Goal: Communication & Community: Share content

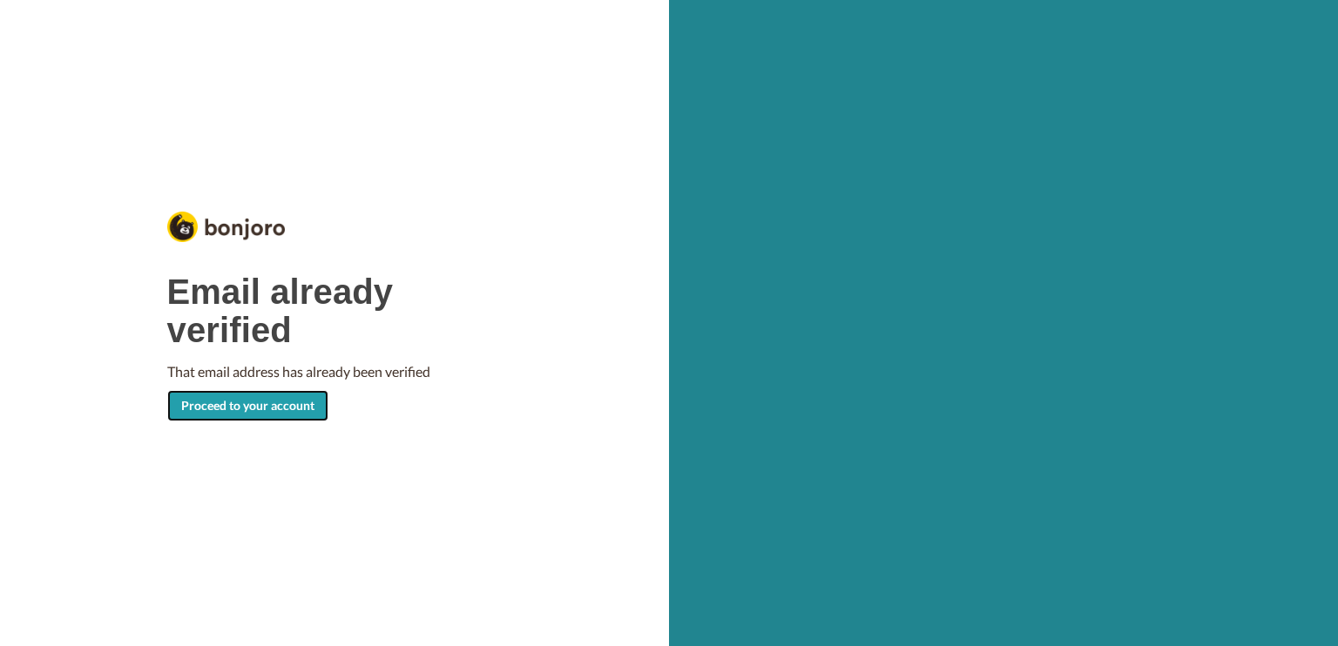
click at [261, 411] on link "Proceed to your account" at bounding box center [247, 405] width 161 height 31
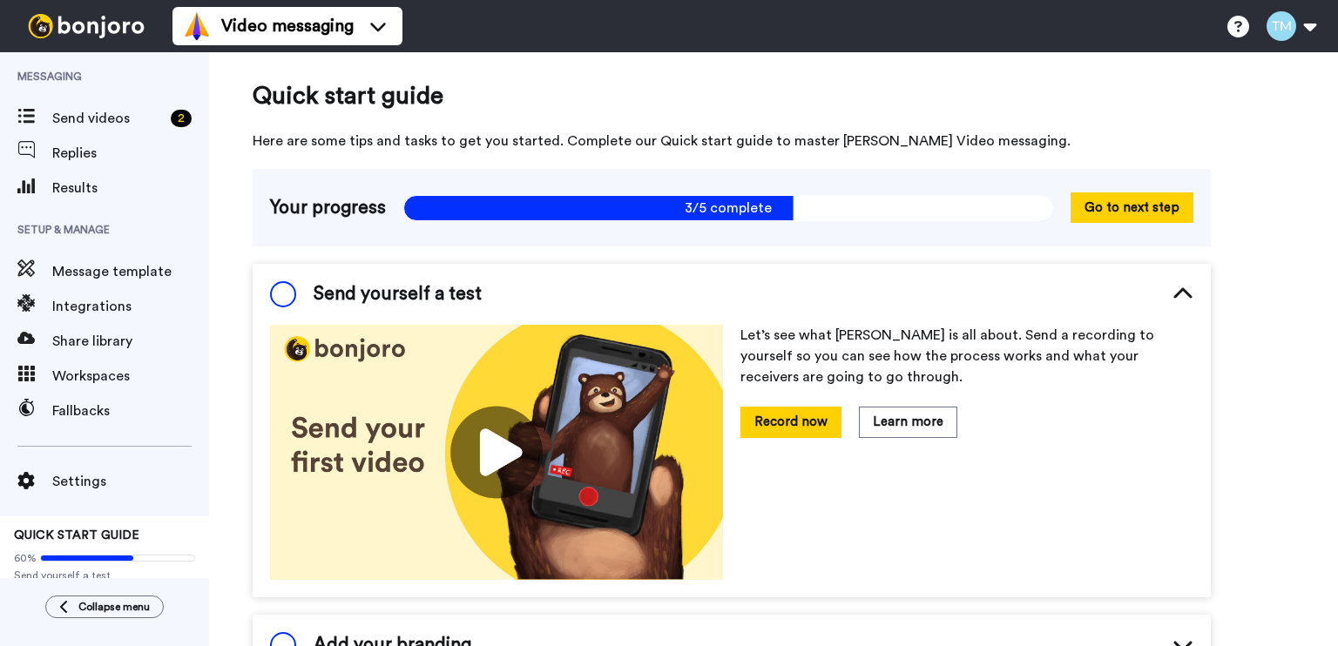
scroll to position [10, 0]
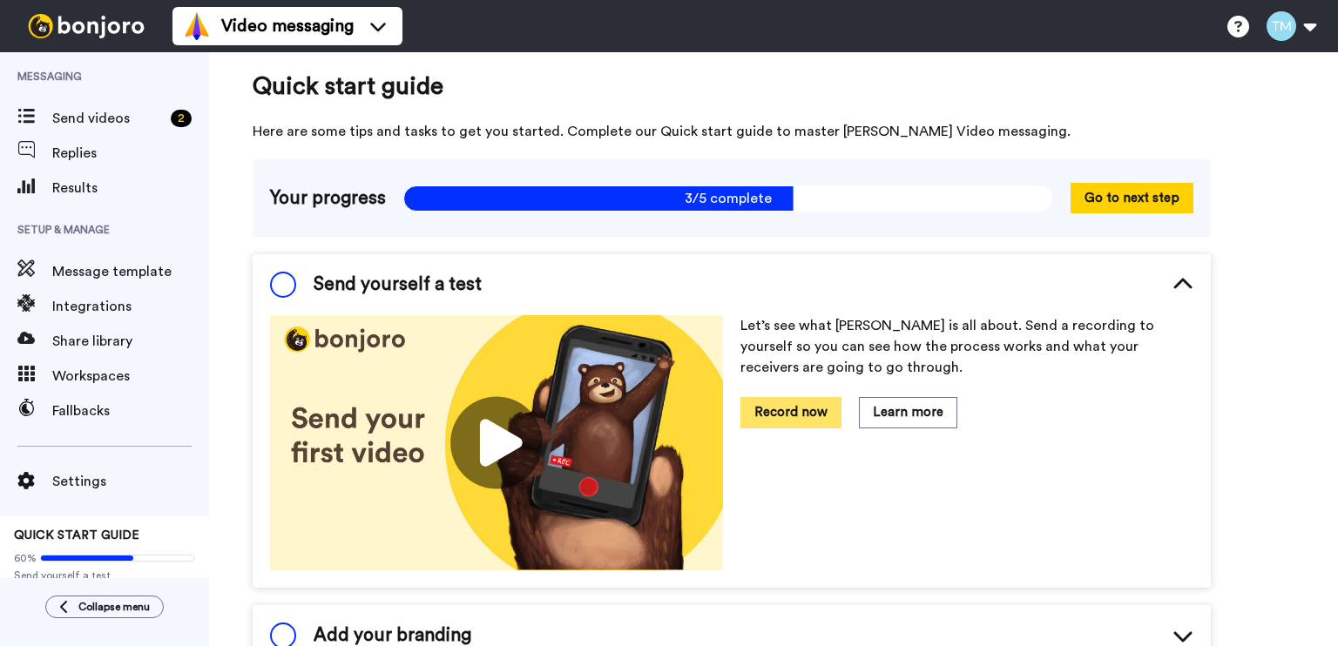
click at [784, 410] on button "Record now" at bounding box center [790, 412] width 101 height 30
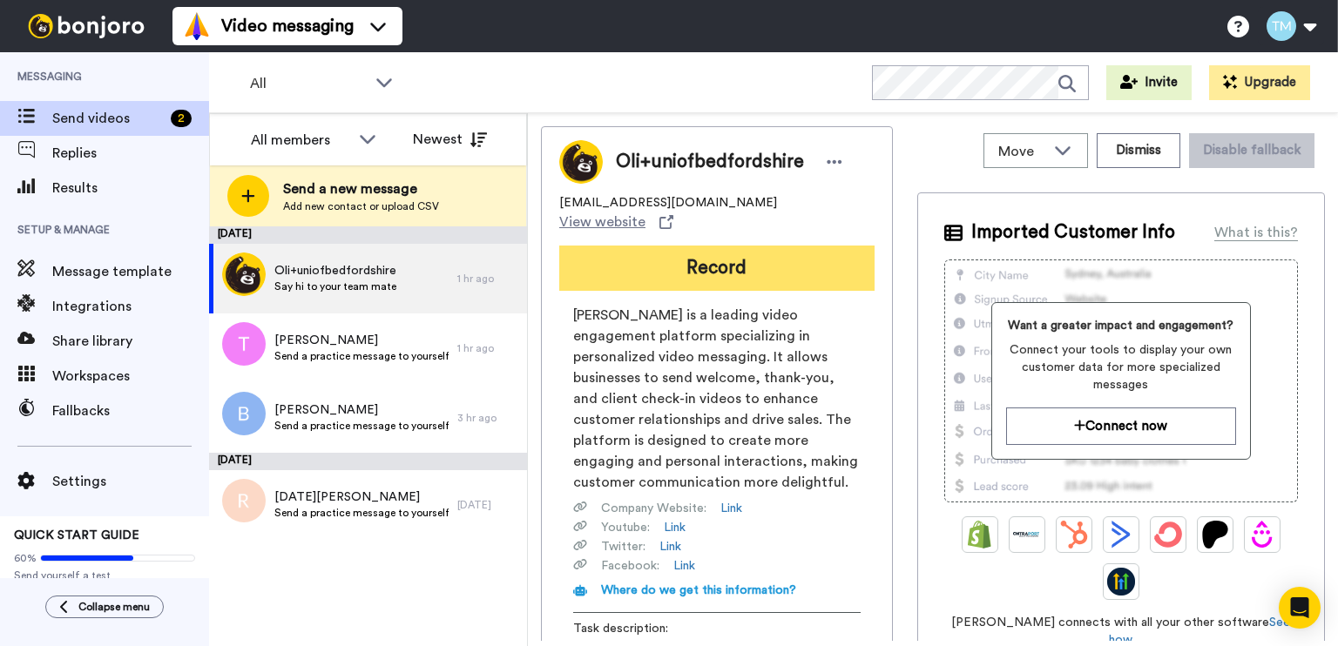
click at [723, 255] on button "Record" at bounding box center [716, 268] width 315 height 45
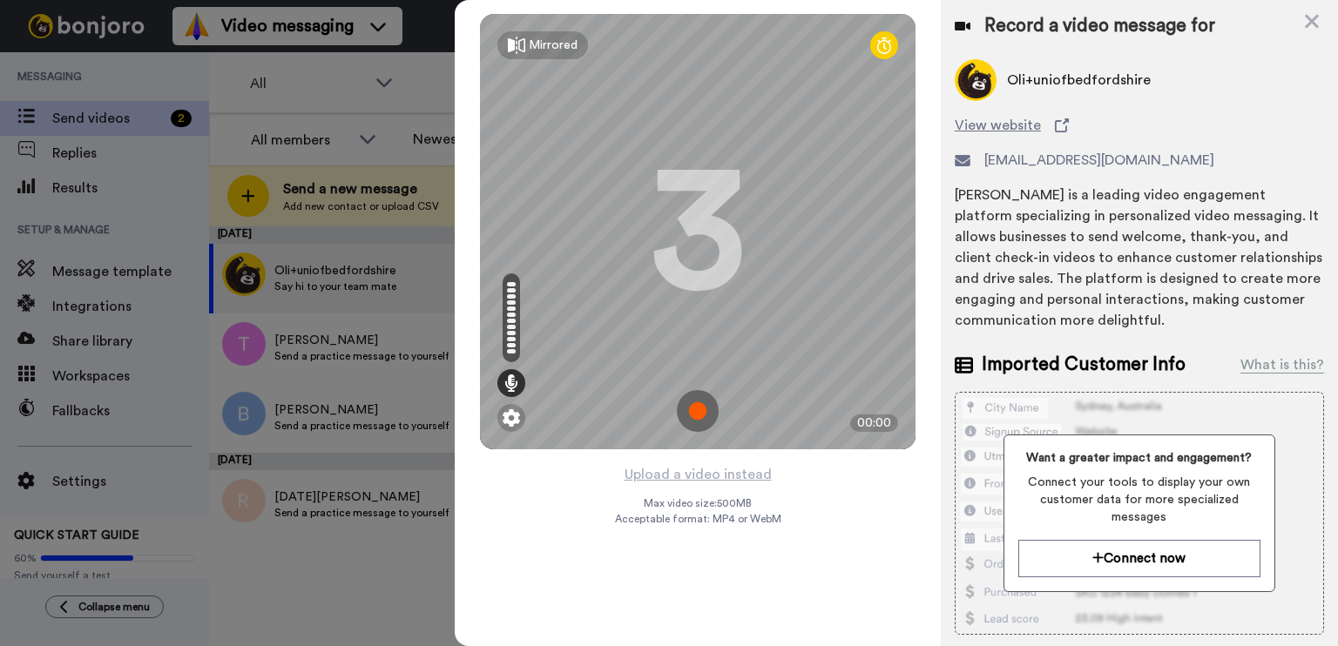
click at [700, 413] on img at bounding box center [698, 411] width 42 height 42
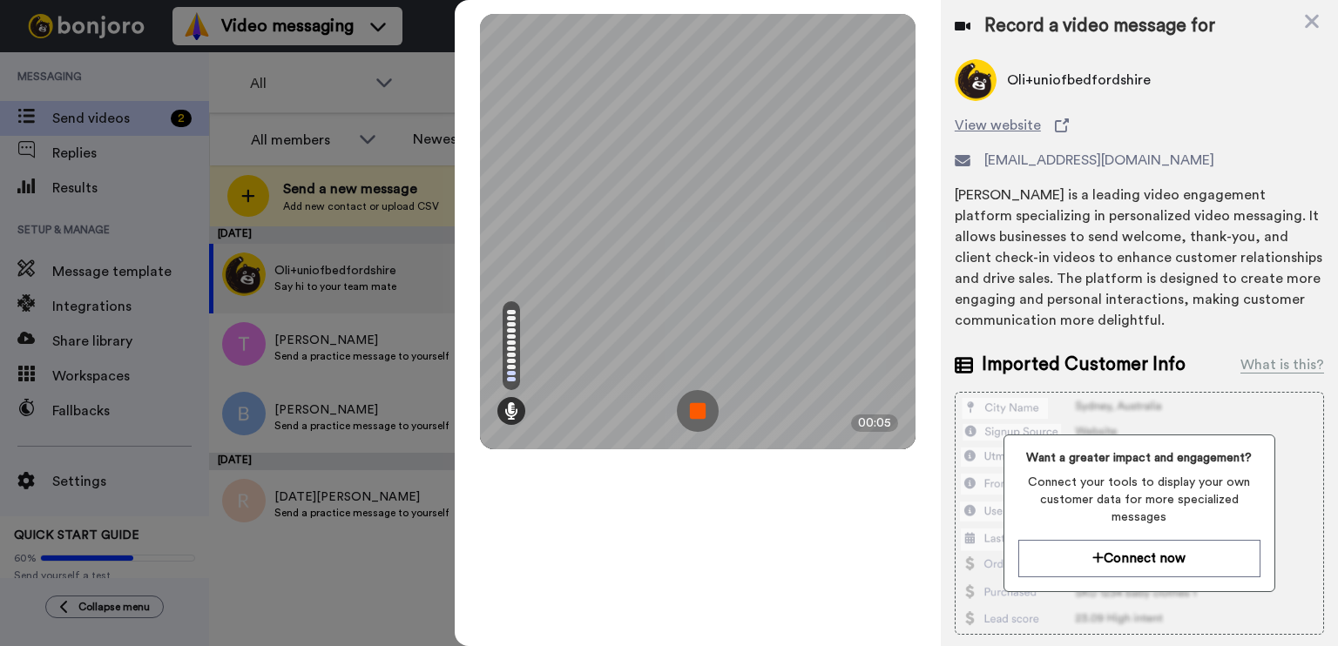
click at [706, 398] on img at bounding box center [698, 411] width 42 height 42
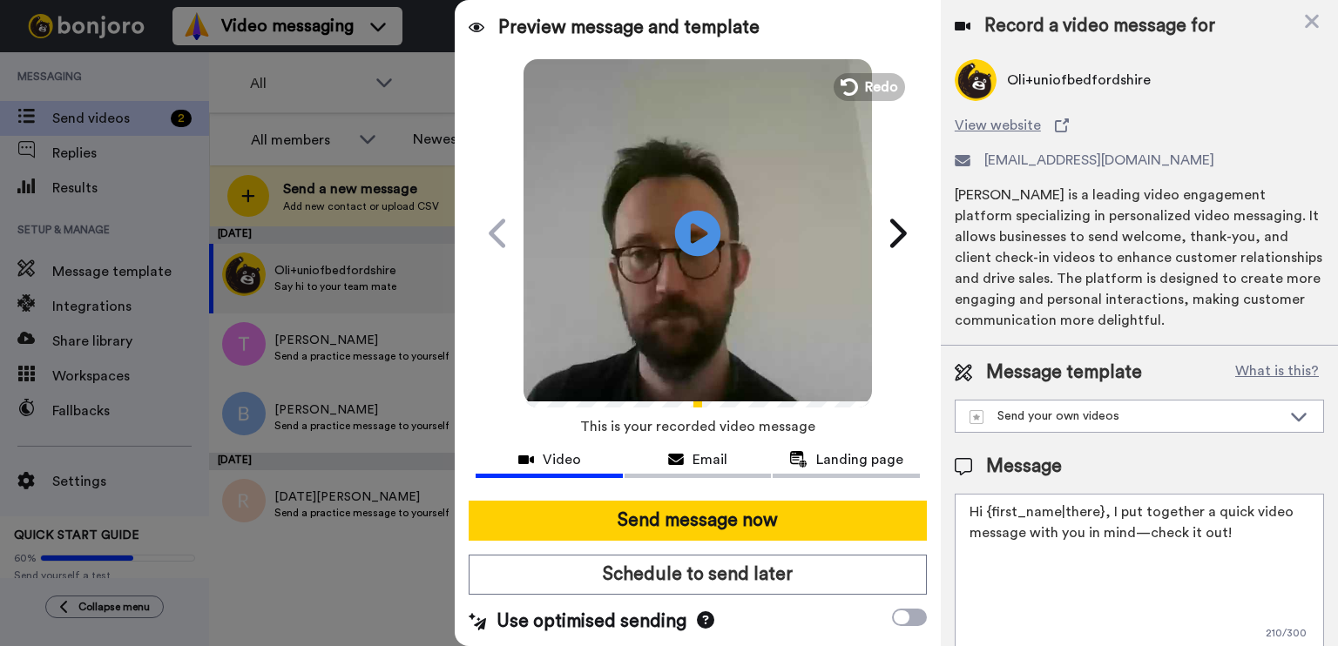
click at [699, 236] on icon at bounding box center [698, 233] width 46 height 46
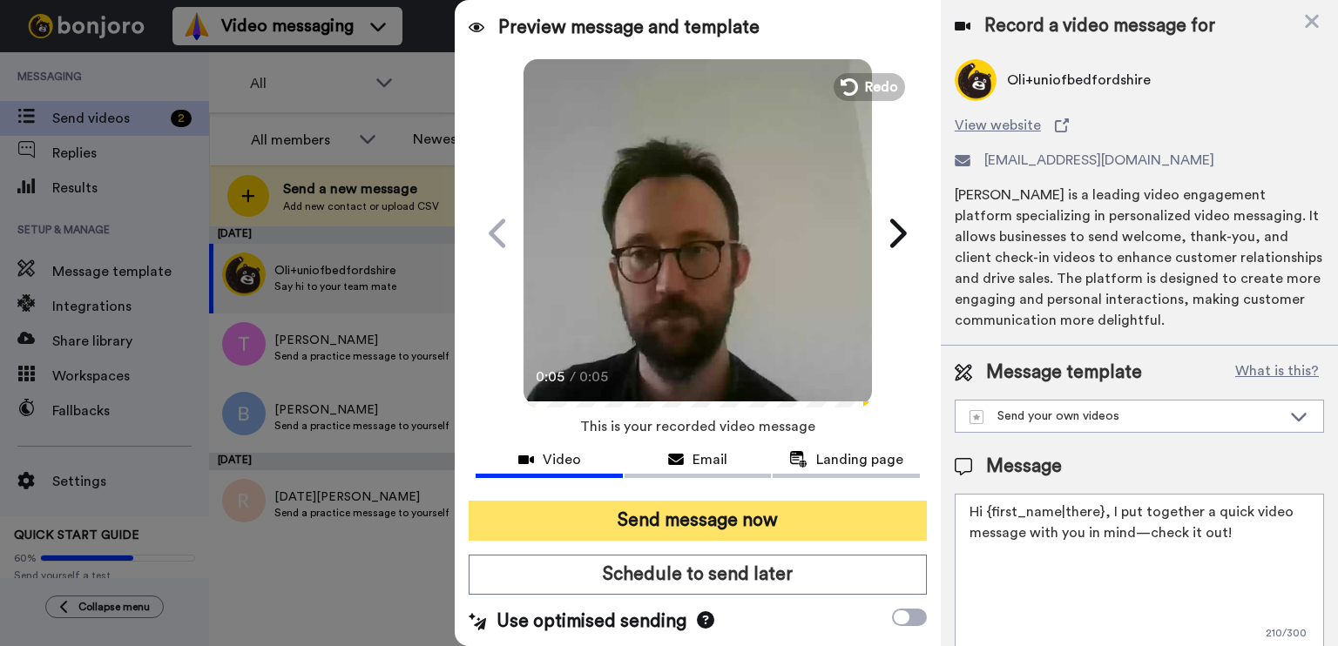
click at [691, 517] on button "Send message now" at bounding box center [698, 521] width 458 height 40
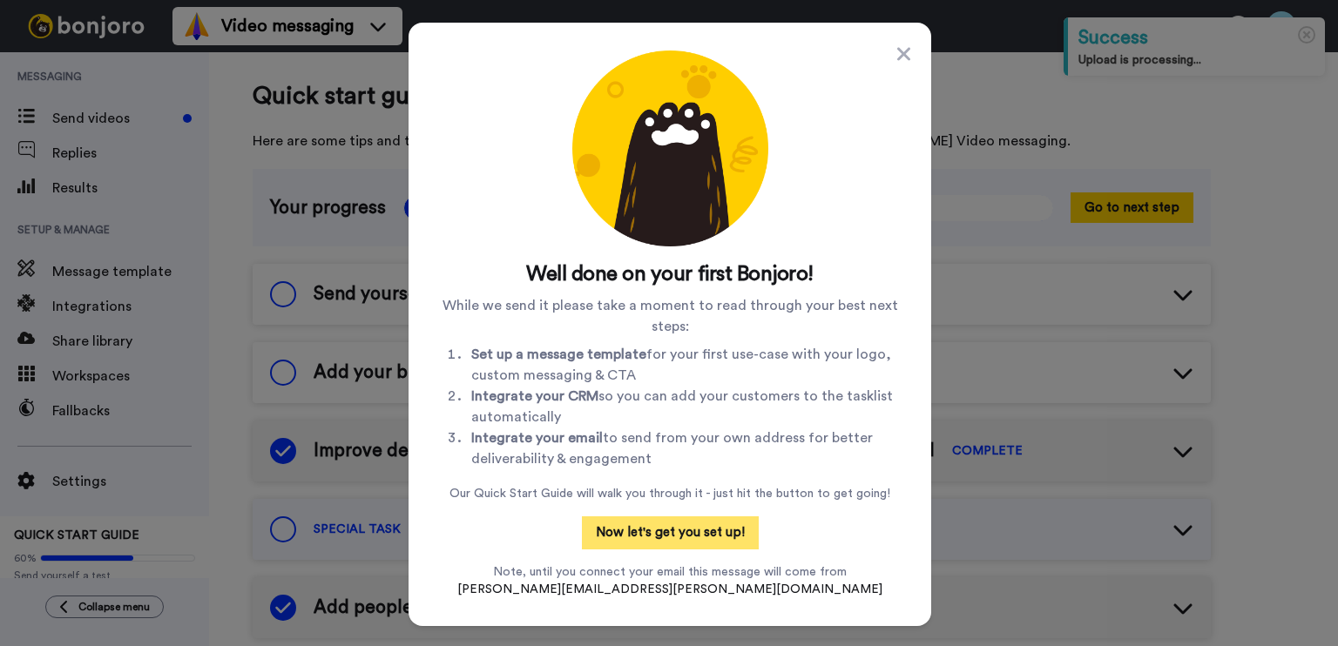
click at [679, 525] on button "Now let's get you set up!" at bounding box center [670, 532] width 177 height 33
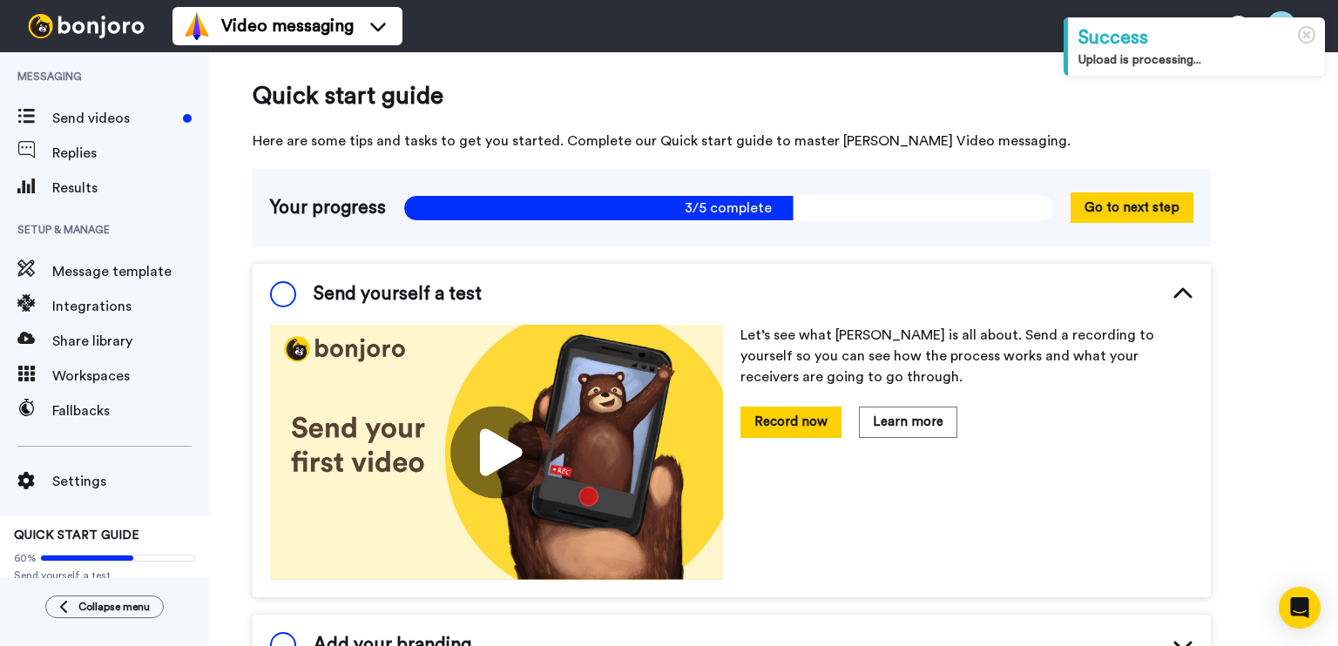
scroll to position [80, 0]
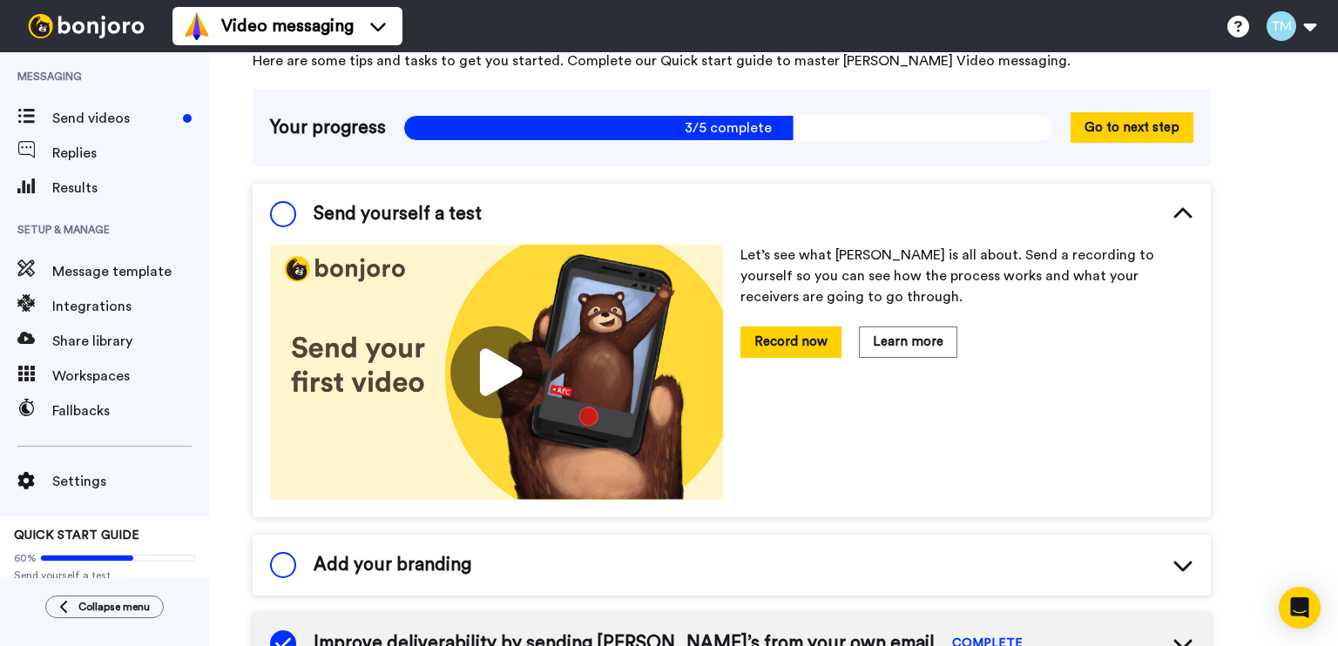
click at [417, 203] on span "Send yourself a test" at bounding box center [398, 214] width 168 height 26
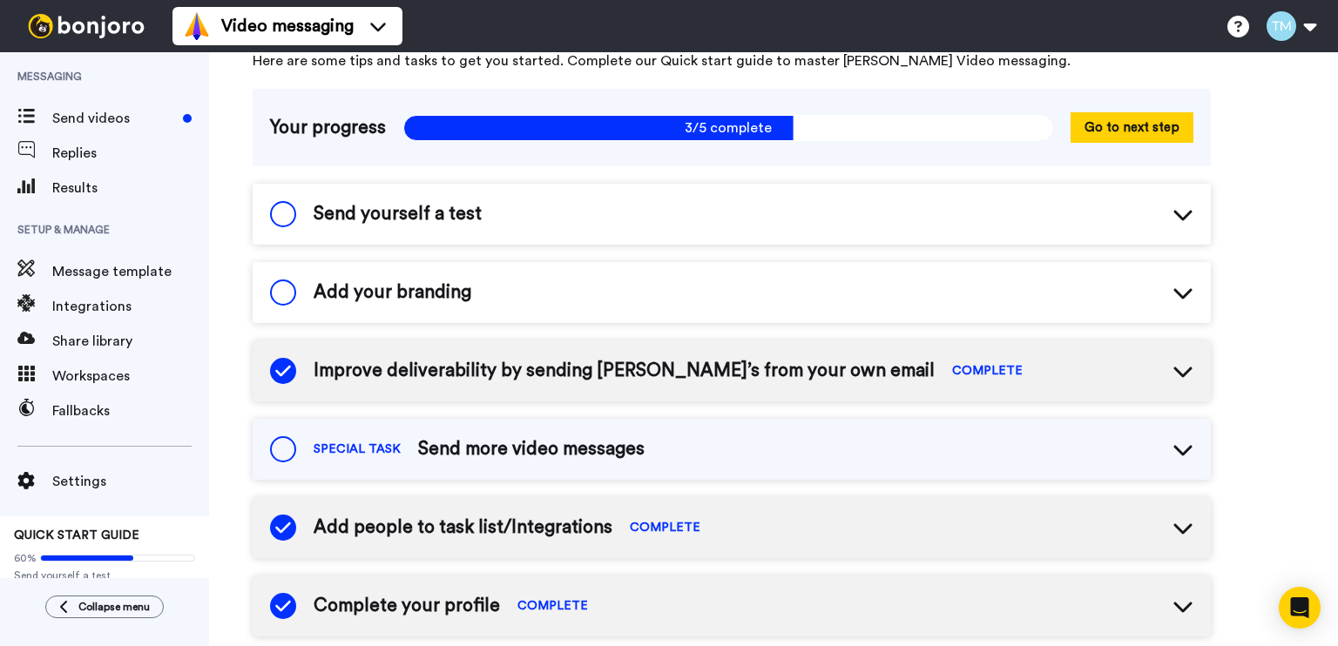
click at [417, 203] on span "Send yourself a test" at bounding box center [398, 214] width 168 height 26
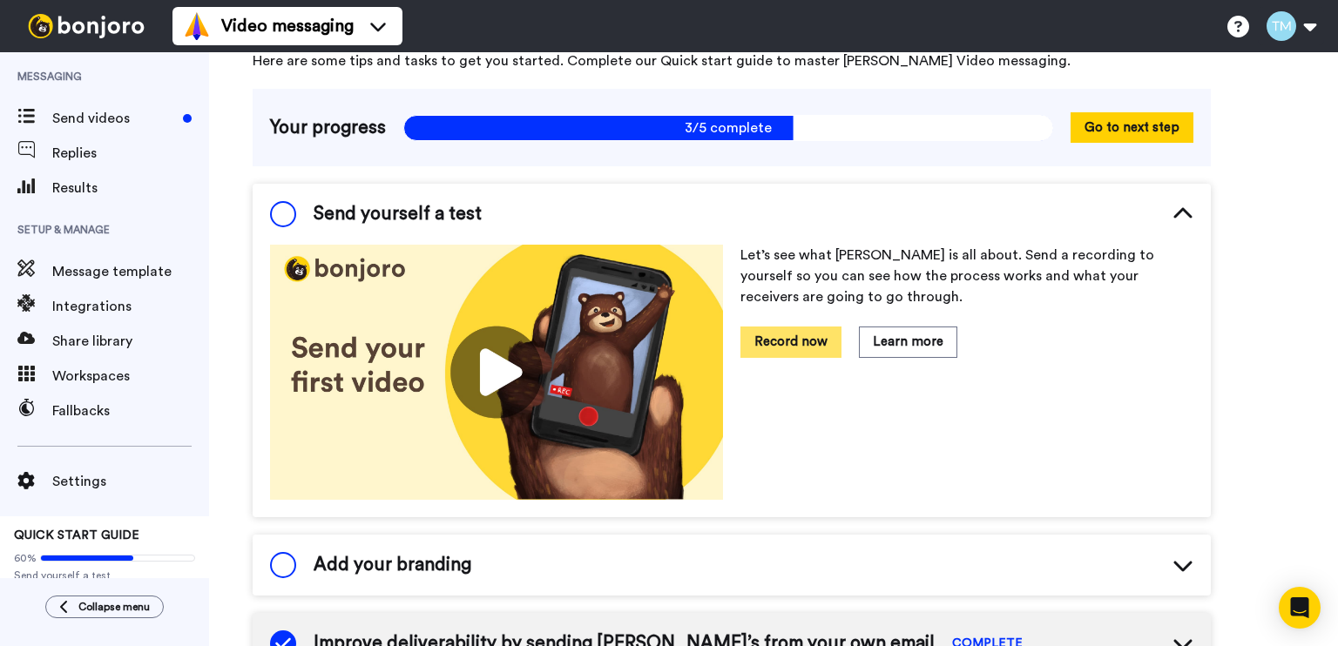
click at [788, 334] on button "Record now" at bounding box center [790, 342] width 101 height 30
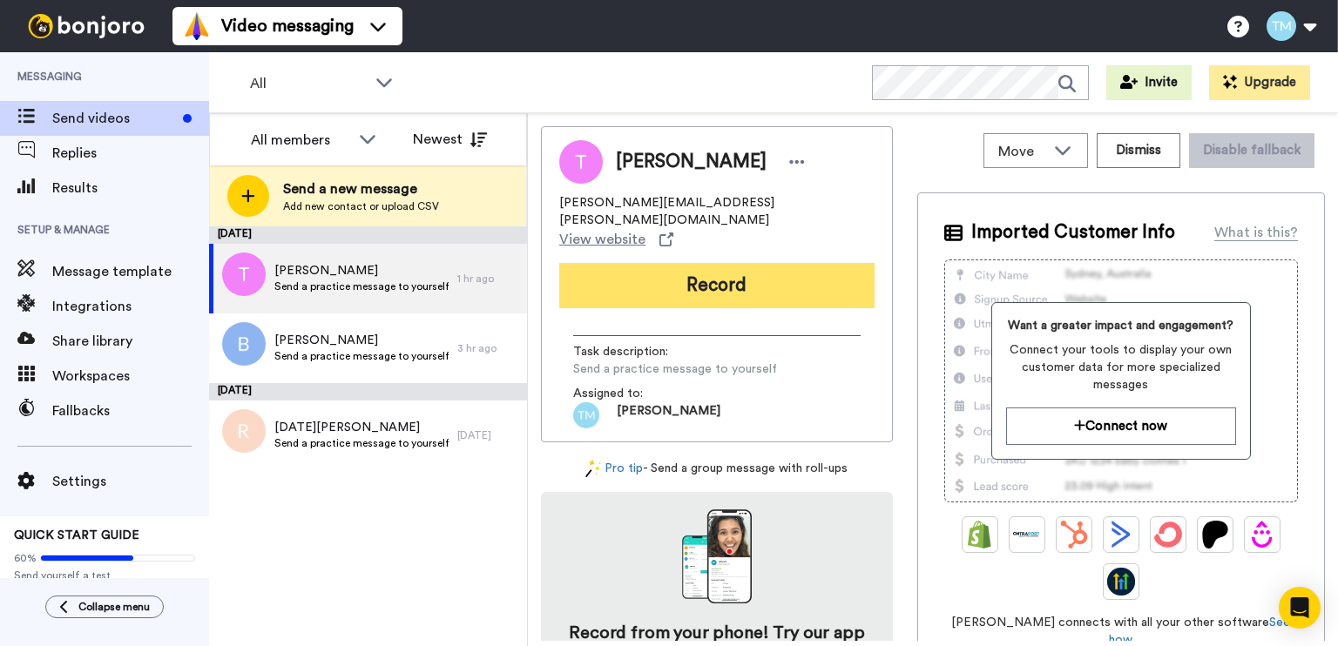
click at [707, 263] on button "Record" at bounding box center [716, 285] width 315 height 45
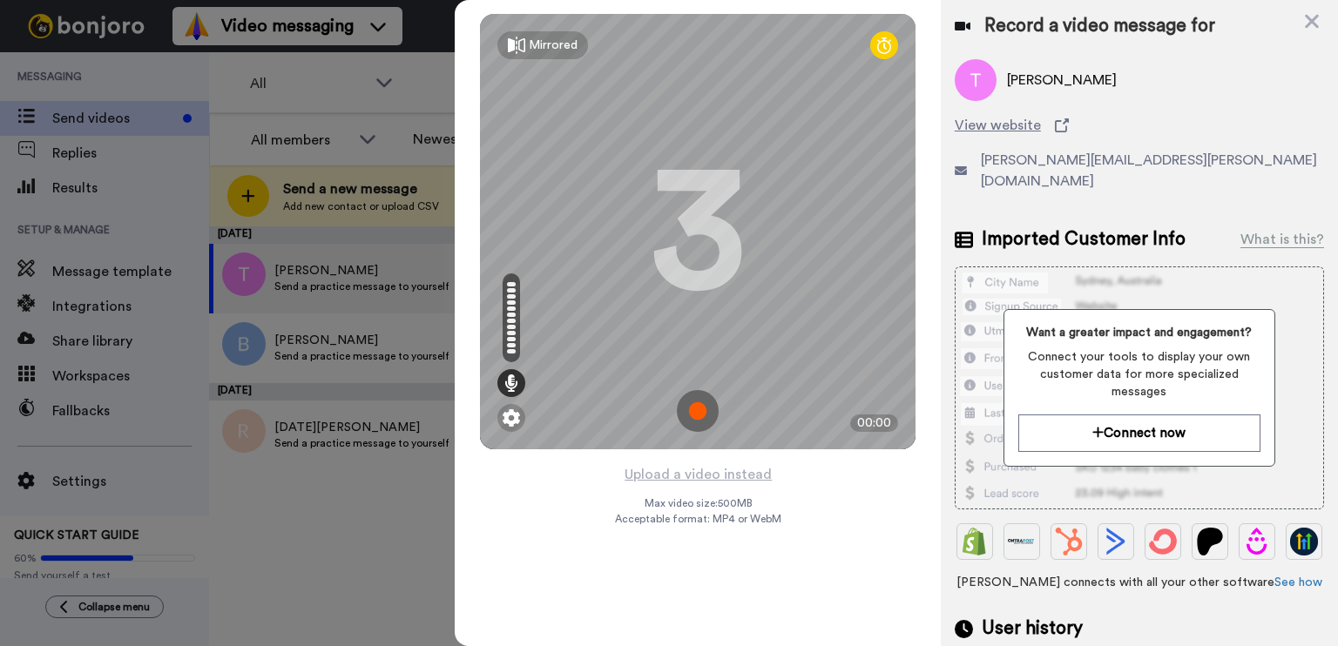
click at [695, 403] on img at bounding box center [698, 411] width 42 height 42
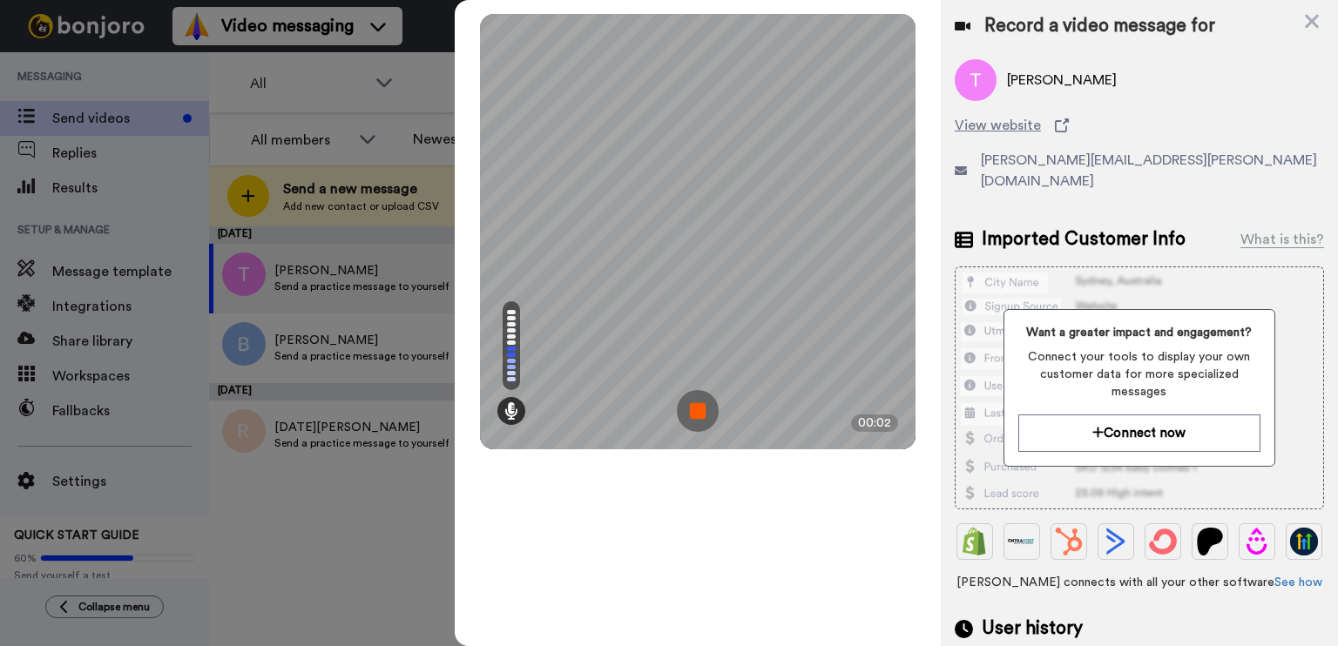
click at [695, 403] on img at bounding box center [698, 411] width 42 height 42
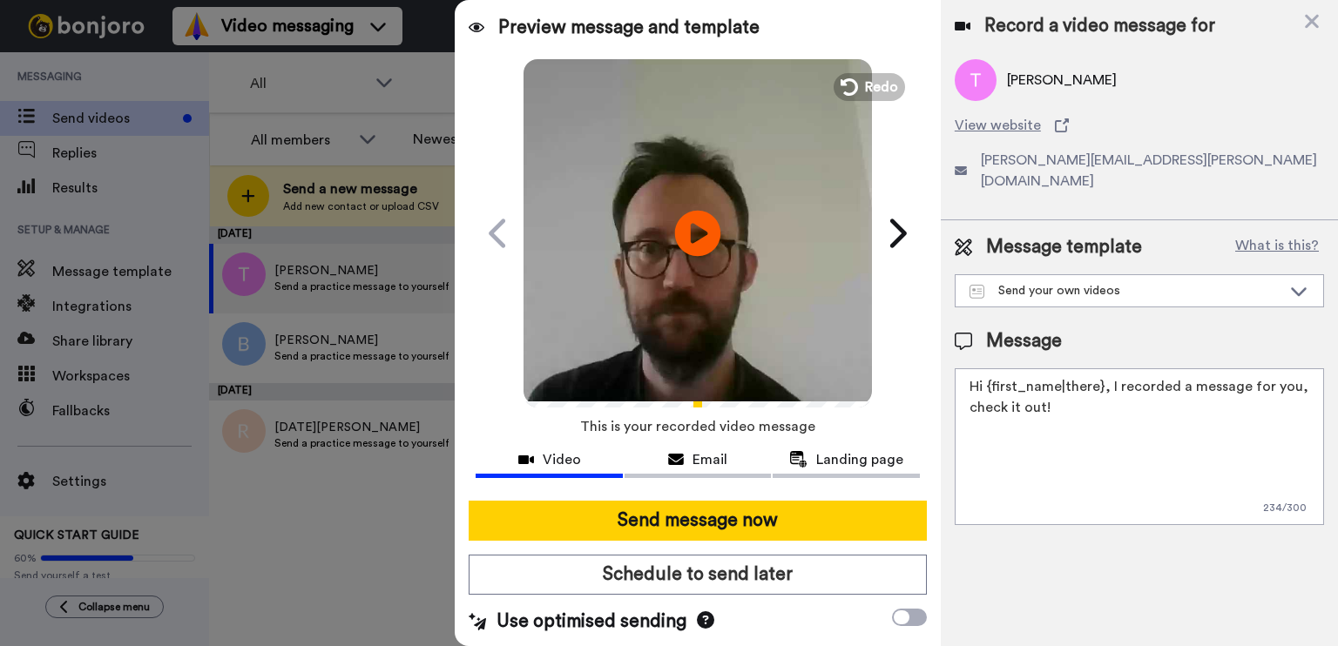
click at [703, 238] on icon at bounding box center [698, 233] width 46 height 46
click at [1106, 286] on div "Message template What is this? Send your own videos Clearing Template 2025 CLR …" at bounding box center [1139, 379] width 397 height 319
click at [1118, 282] on div "Send your own videos" at bounding box center [1125, 290] width 312 height 17
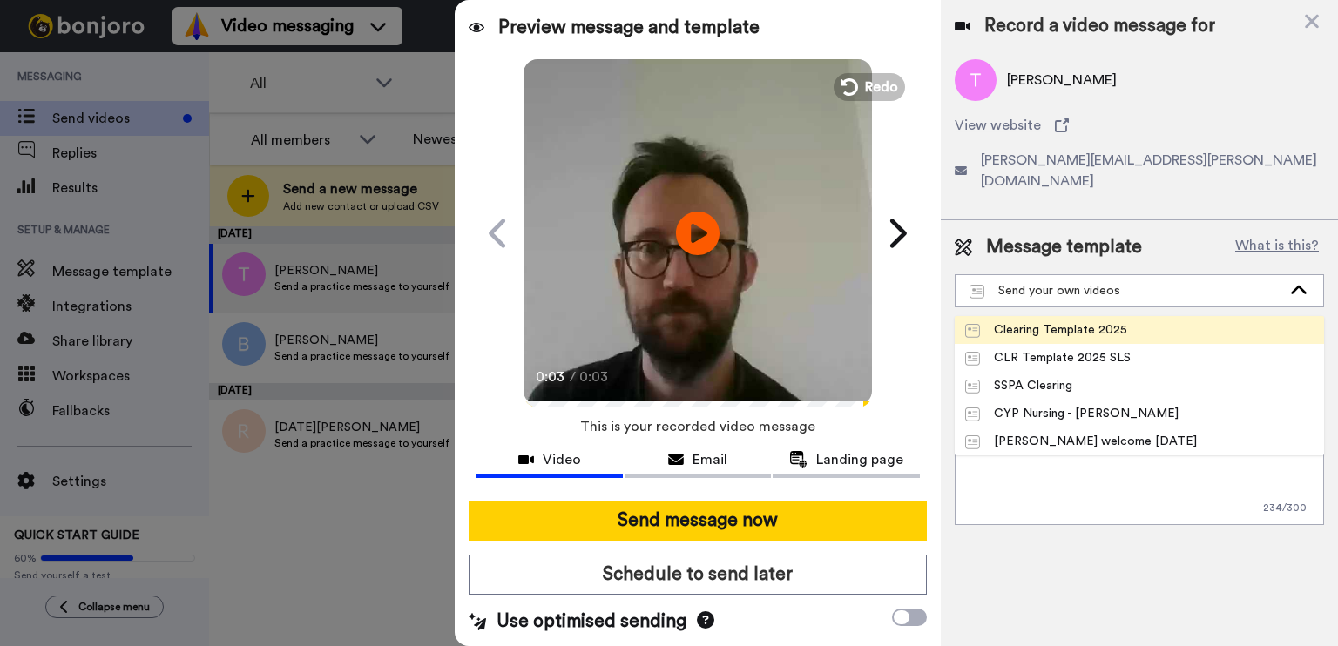
click at [1098, 321] on div "Clearing Template 2025" at bounding box center [1046, 329] width 162 height 17
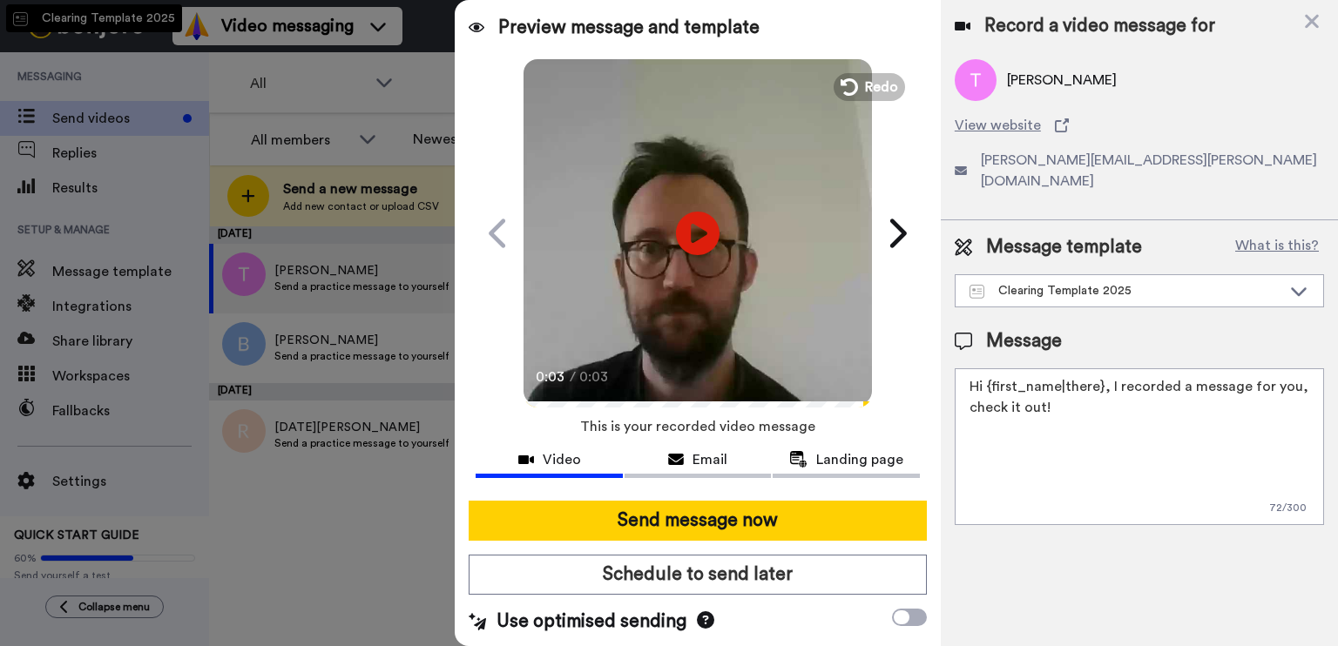
type textarea "Hi {first_name|there}, Congratulations on your results - we look forward to you…"
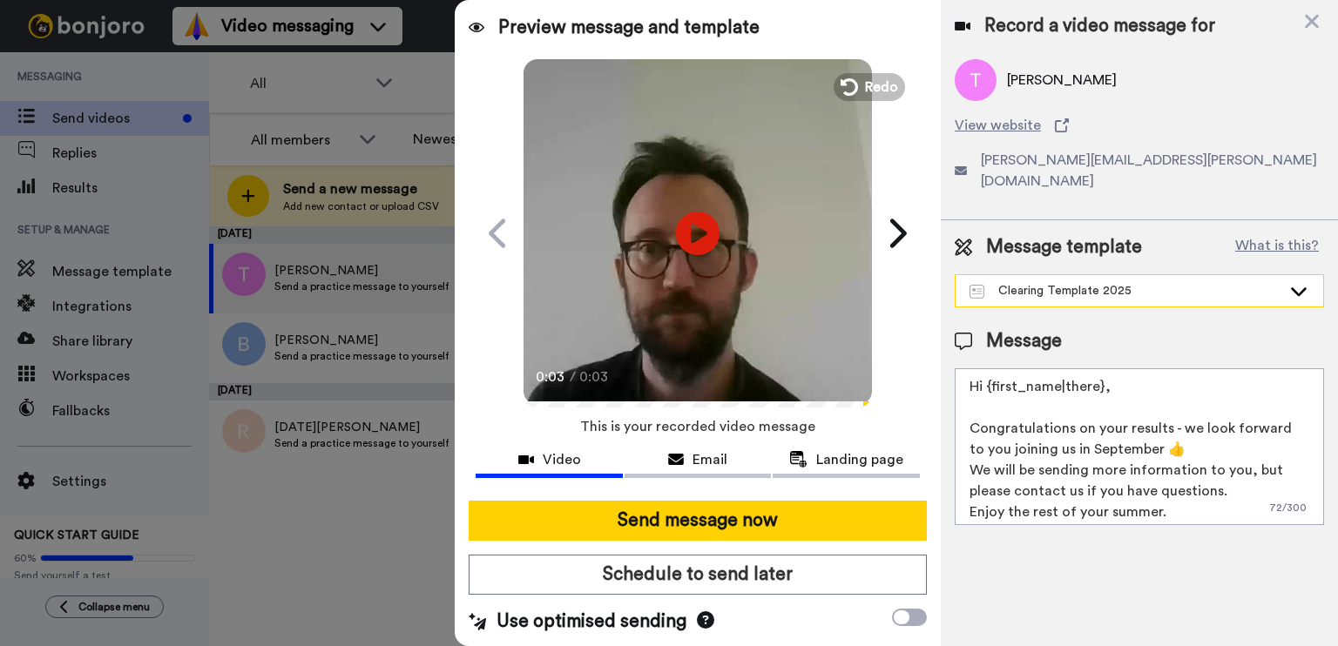
click at [1100, 282] on div "Clearing Template 2025" at bounding box center [1125, 290] width 312 height 17
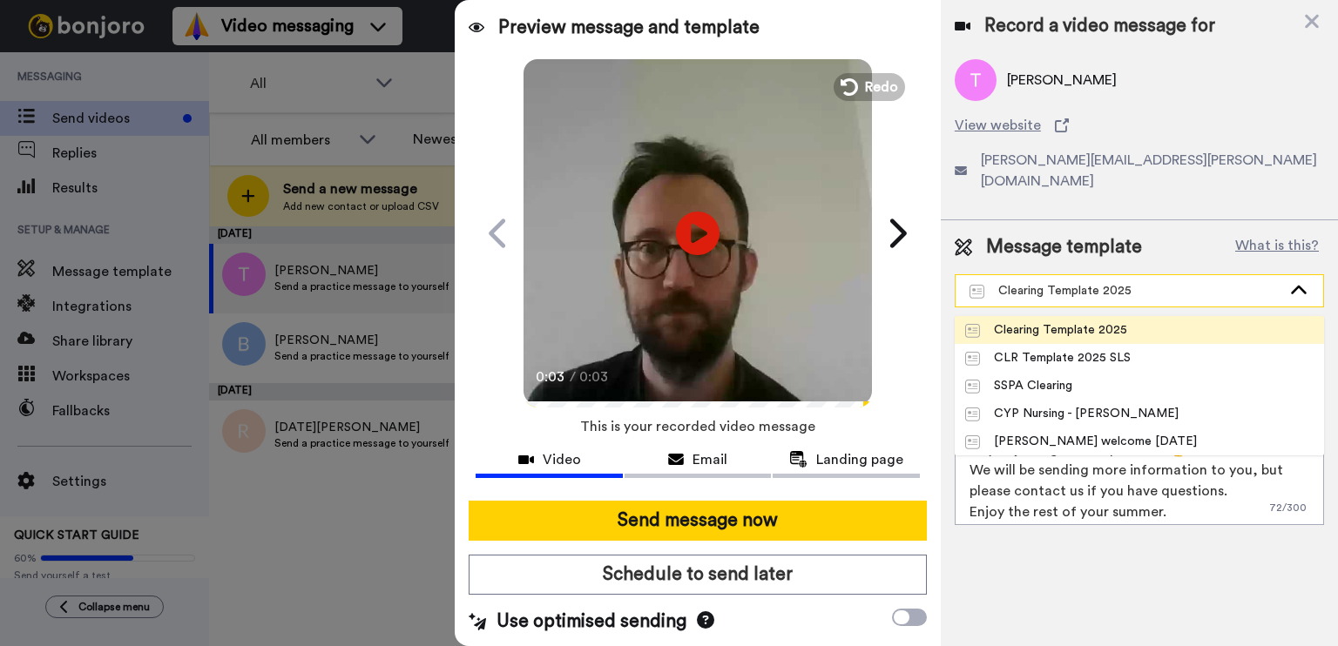
click at [1100, 282] on div "Clearing Template 2025" at bounding box center [1125, 290] width 312 height 17
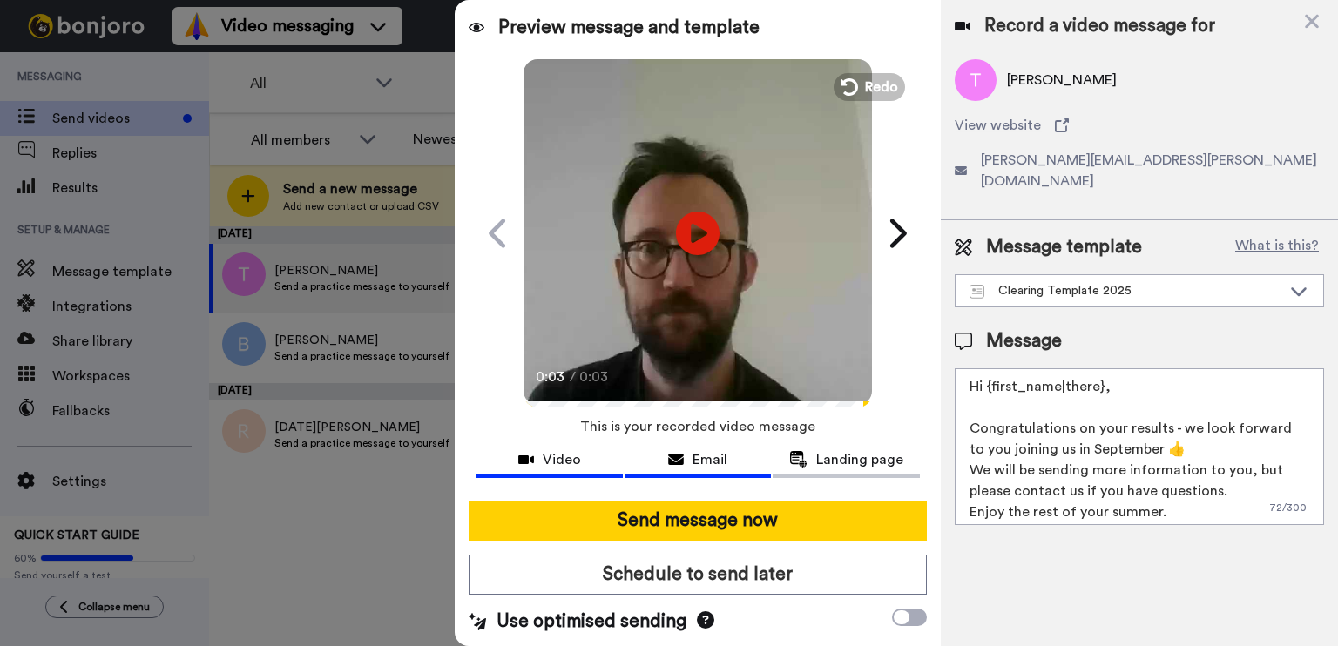
click at [692, 461] on span "Email" at bounding box center [709, 459] width 35 height 21
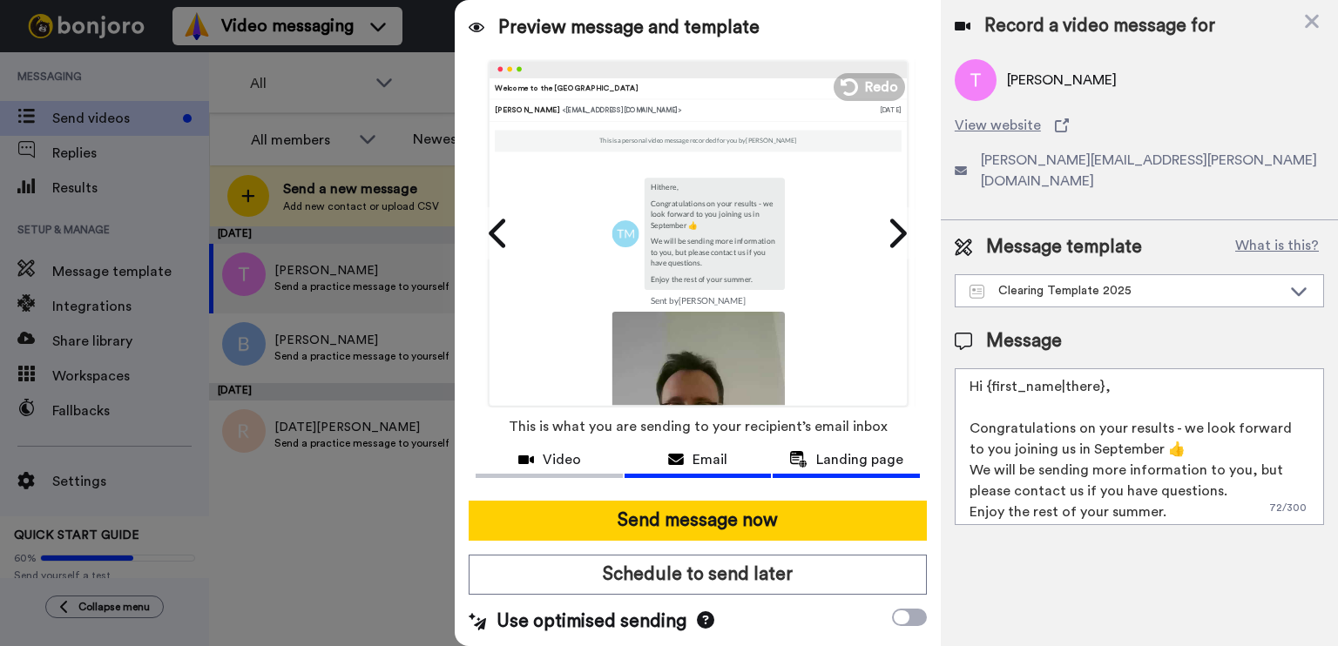
click at [844, 453] on span "Landing page" at bounding box center [859, 459] width 87 height 21
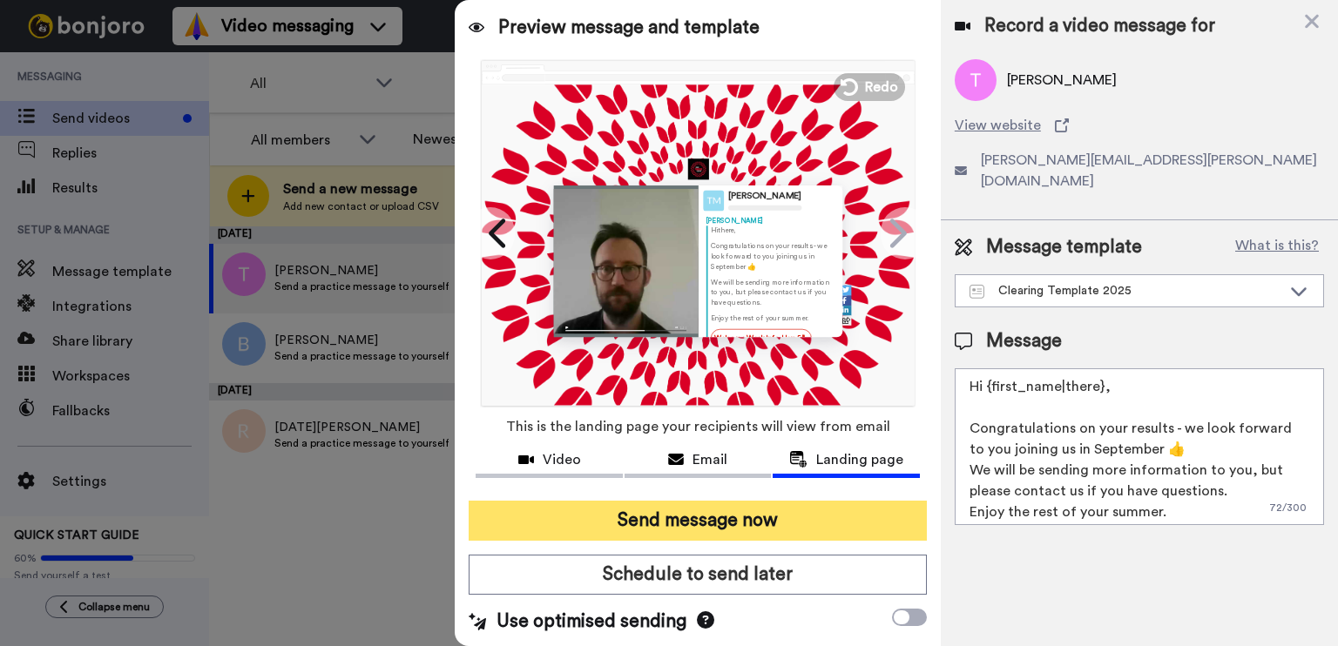
click at [718, 512] on button "Send message now" at bounding box center [698, 521] width 458 height 40
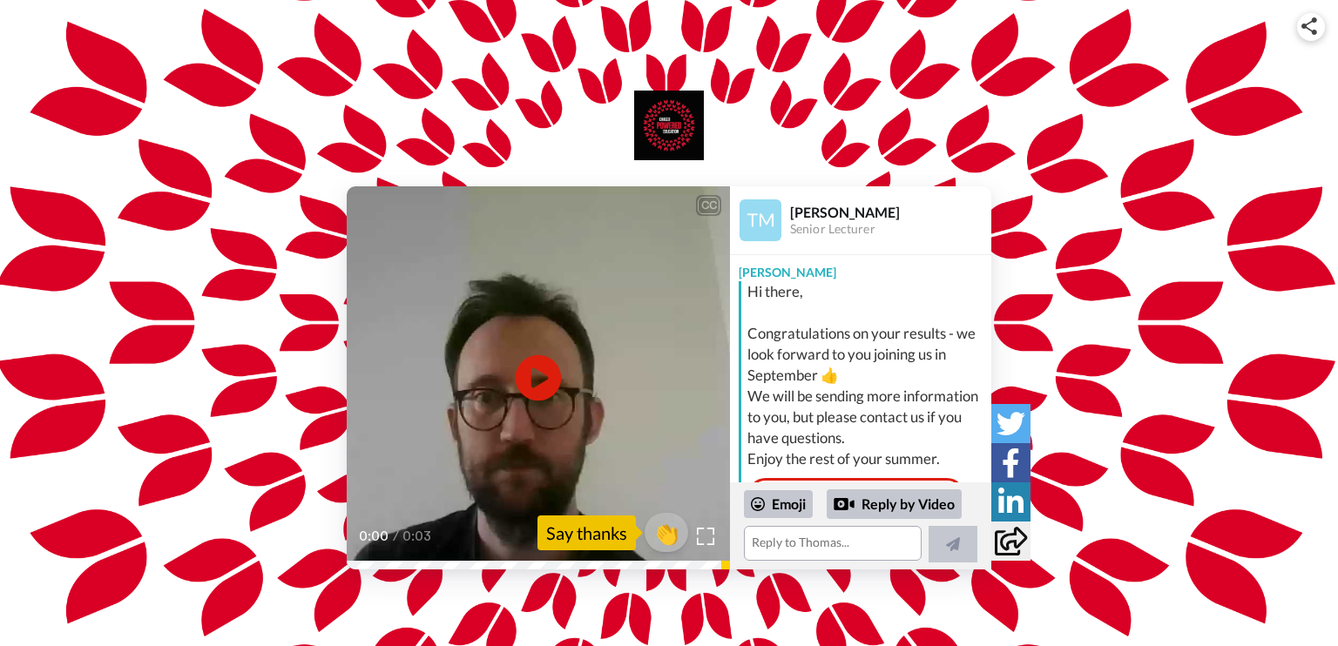
click at [529, 386] on icon at bounding box center [539, 378] width 46 height 46
